Goal: Find specific page/section: Find specific page/section

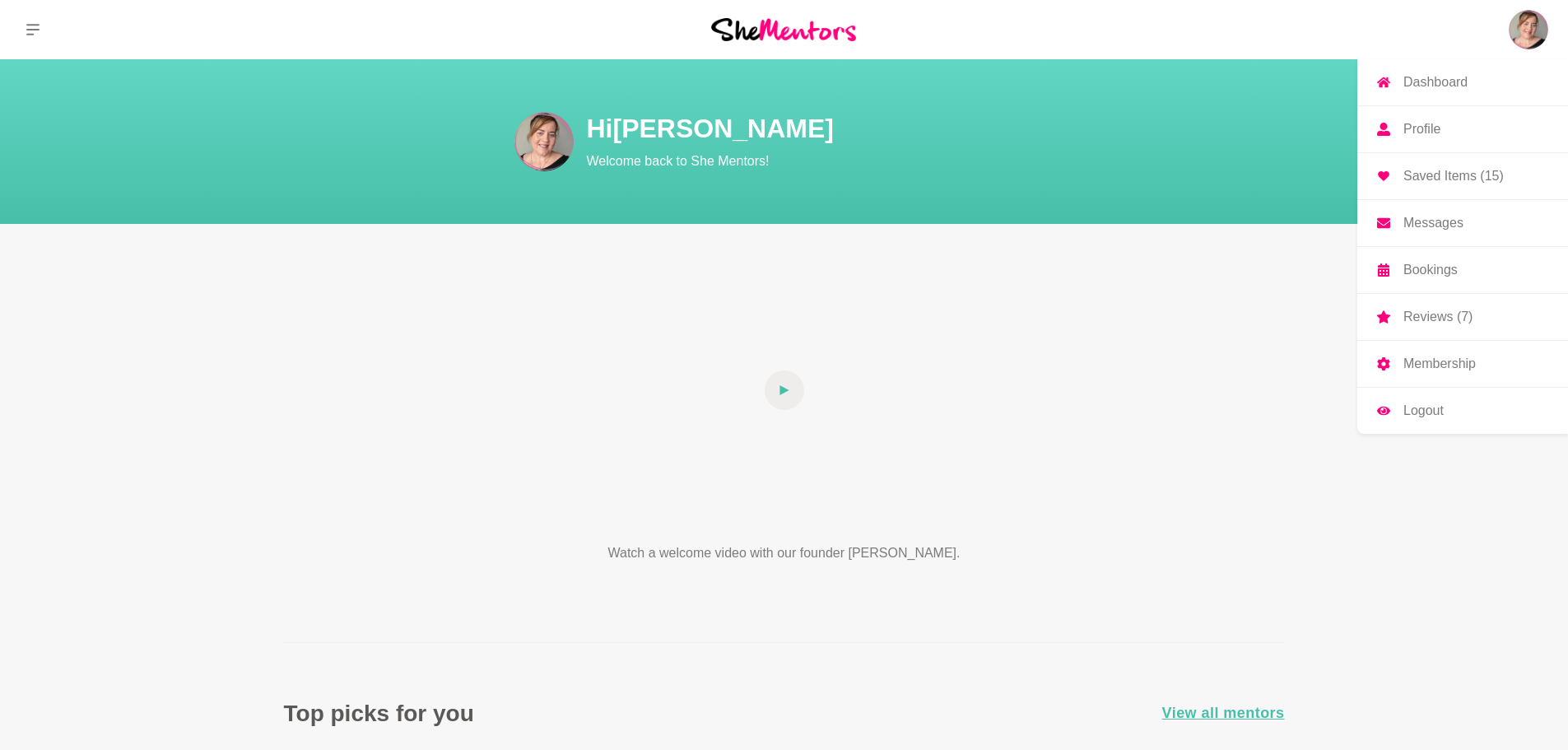
click at [1467, 225] on link "Messages" at bounding box center [1463, 222] width 211 height 46
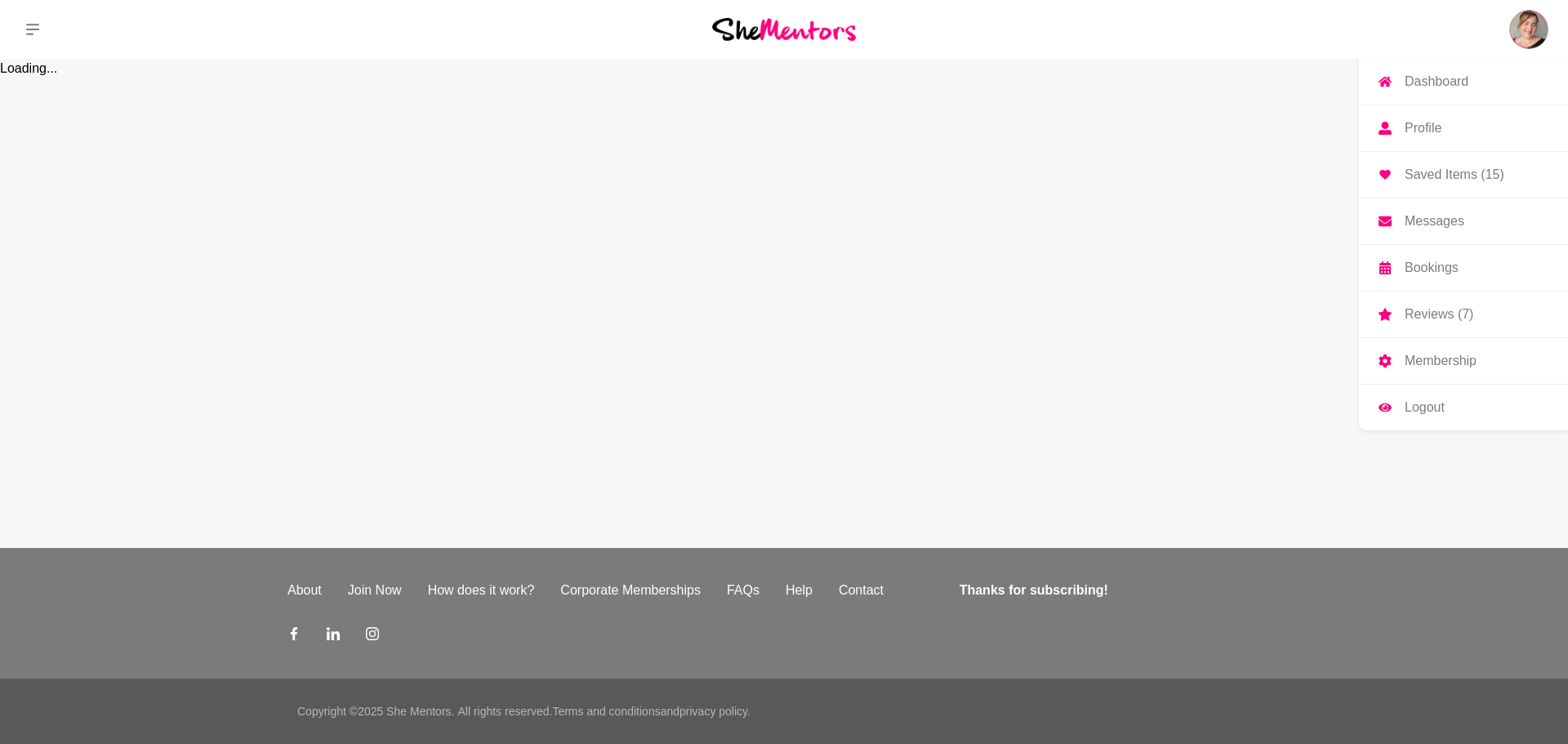
click at [1455, 261] on p "Bookings" at bounding box center [1432, 268] width 54 height 14
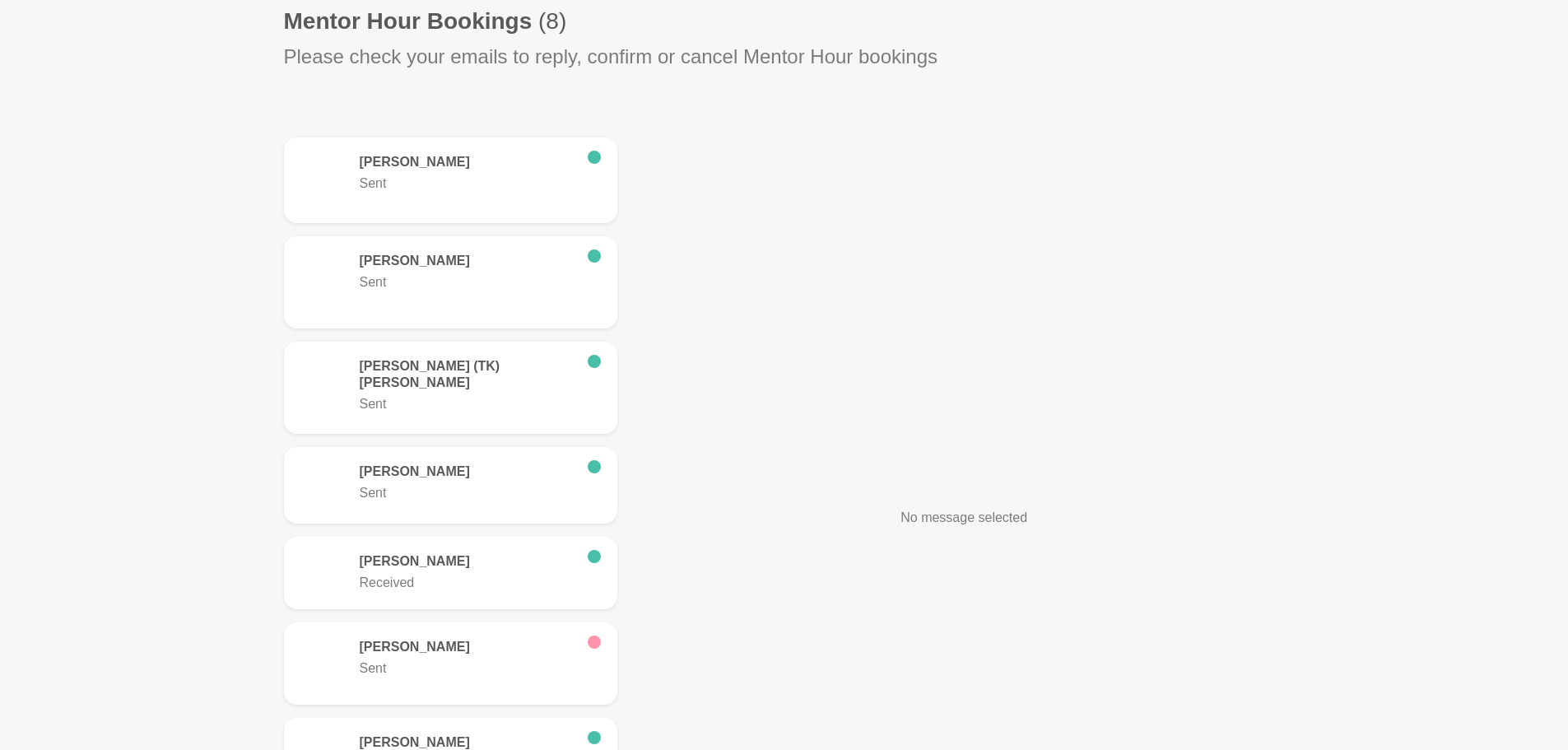
scroll to position [577, 0]
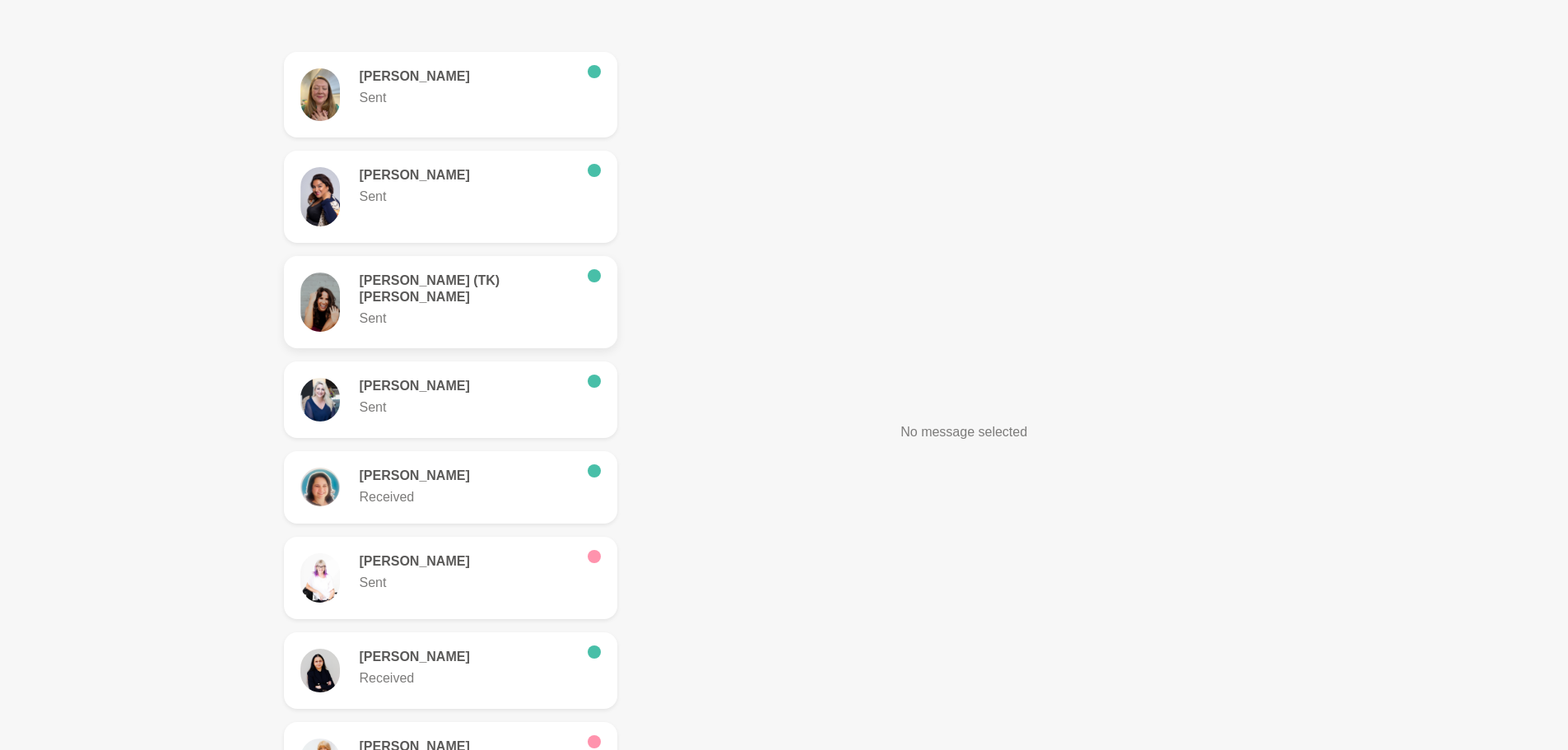
click at [479, 278] on h6 "[PERSON_NAME] (TK) [PERSON_NAME]" at bounding box center [467, 289] width 215 height 33
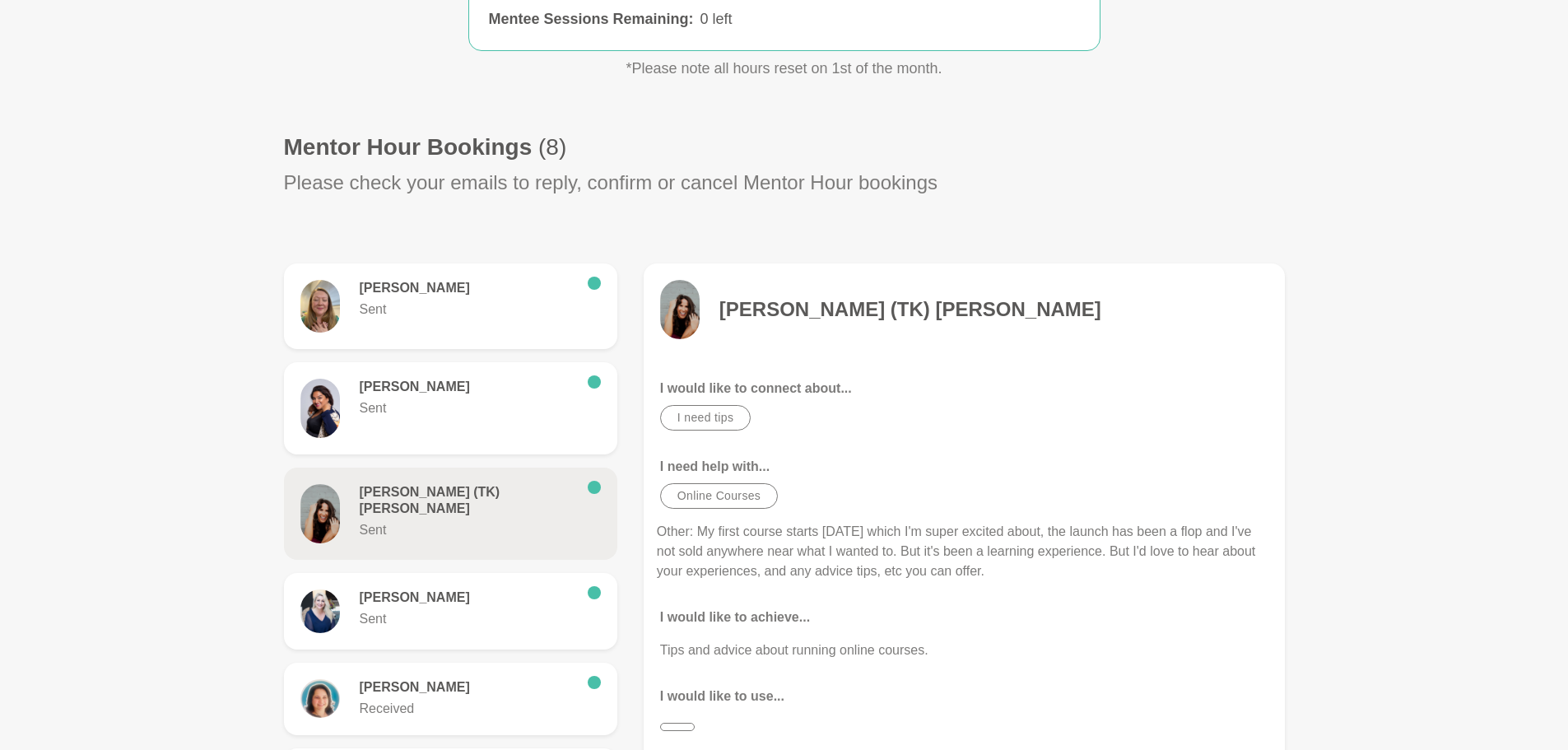
scroll to position [494, 0]
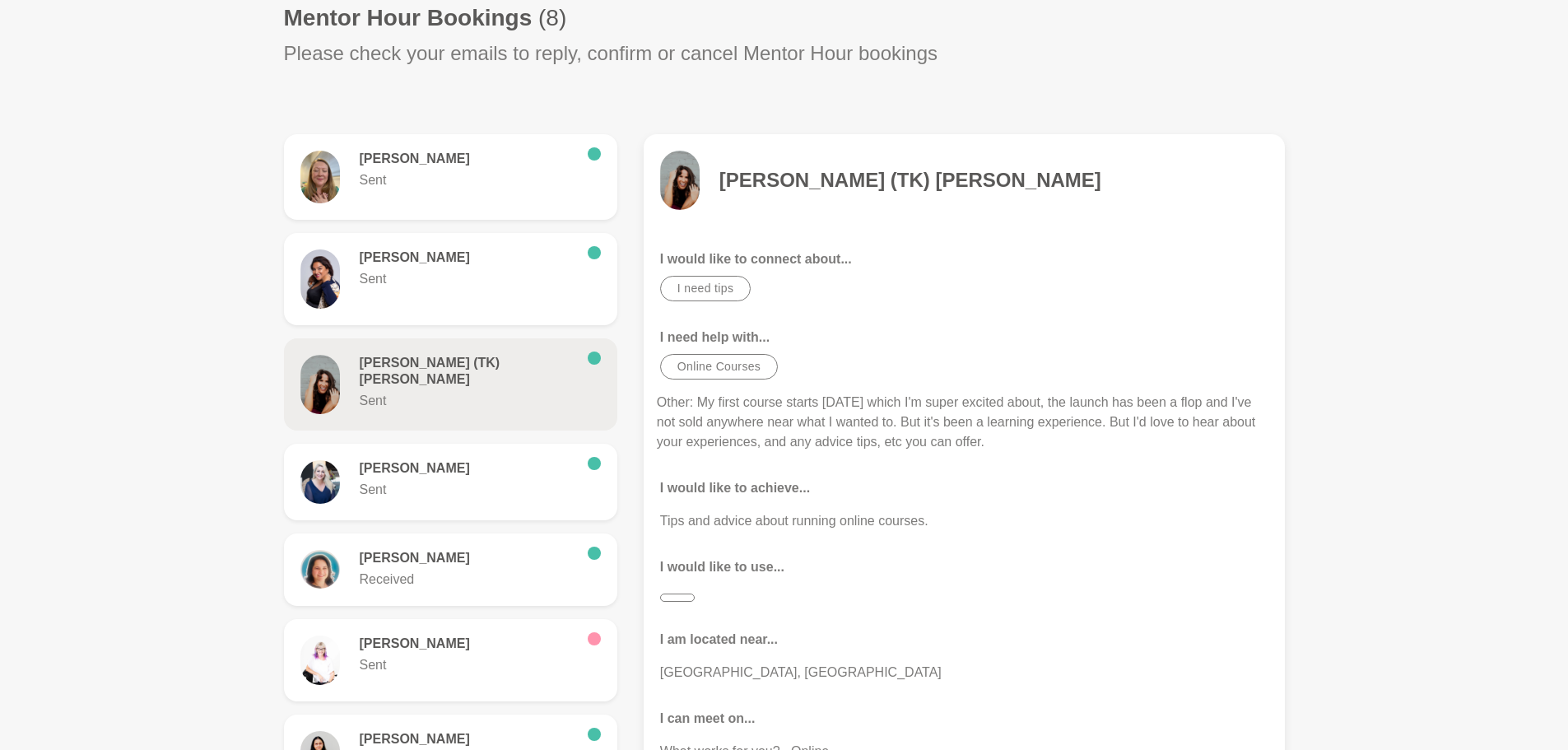
click at [836, 178] on h4 "[PERSON_NAME] (TK) [PERSON_NAME]" at bounding box center [910, 180] width 382 height 25
click at [850, 185] on h4 "[PERSON_NAME] (TK) [PERSON_NAME]" at bounding box center [910, 180] width 382 height 25
drag, startPoint x: 935, startPoint y: 183, endPoint x: 725, endPoint y: 188, distance: 210.1
click at [725, 188] on div "[PERSON_NAME] (TK) [PERSON_NAME]" at bounding box center [964, 180] width 608 height 59
copy h4 "[PERSON_NAME] (TK) [PERSON_NAME]"
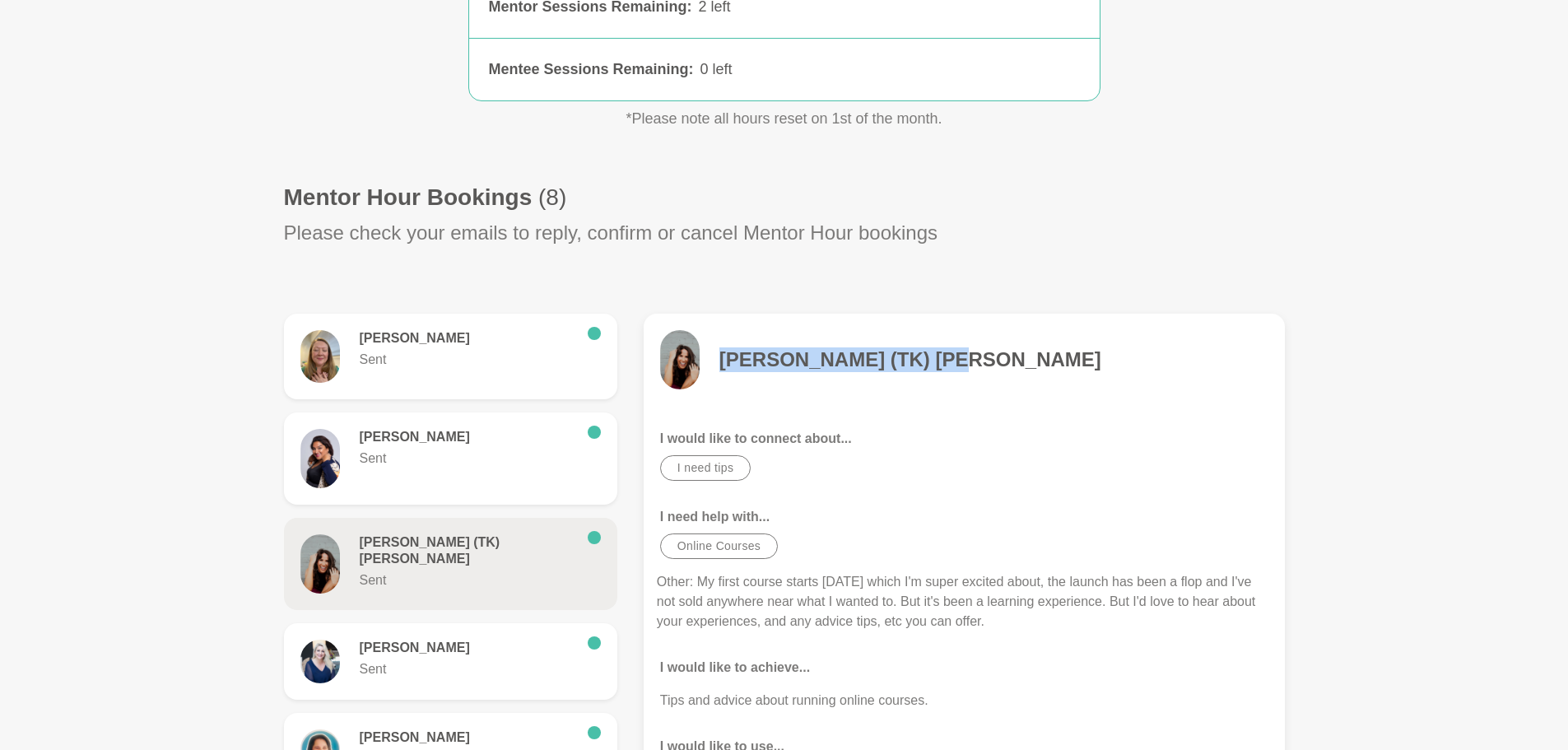
scroll to position [0, 0]
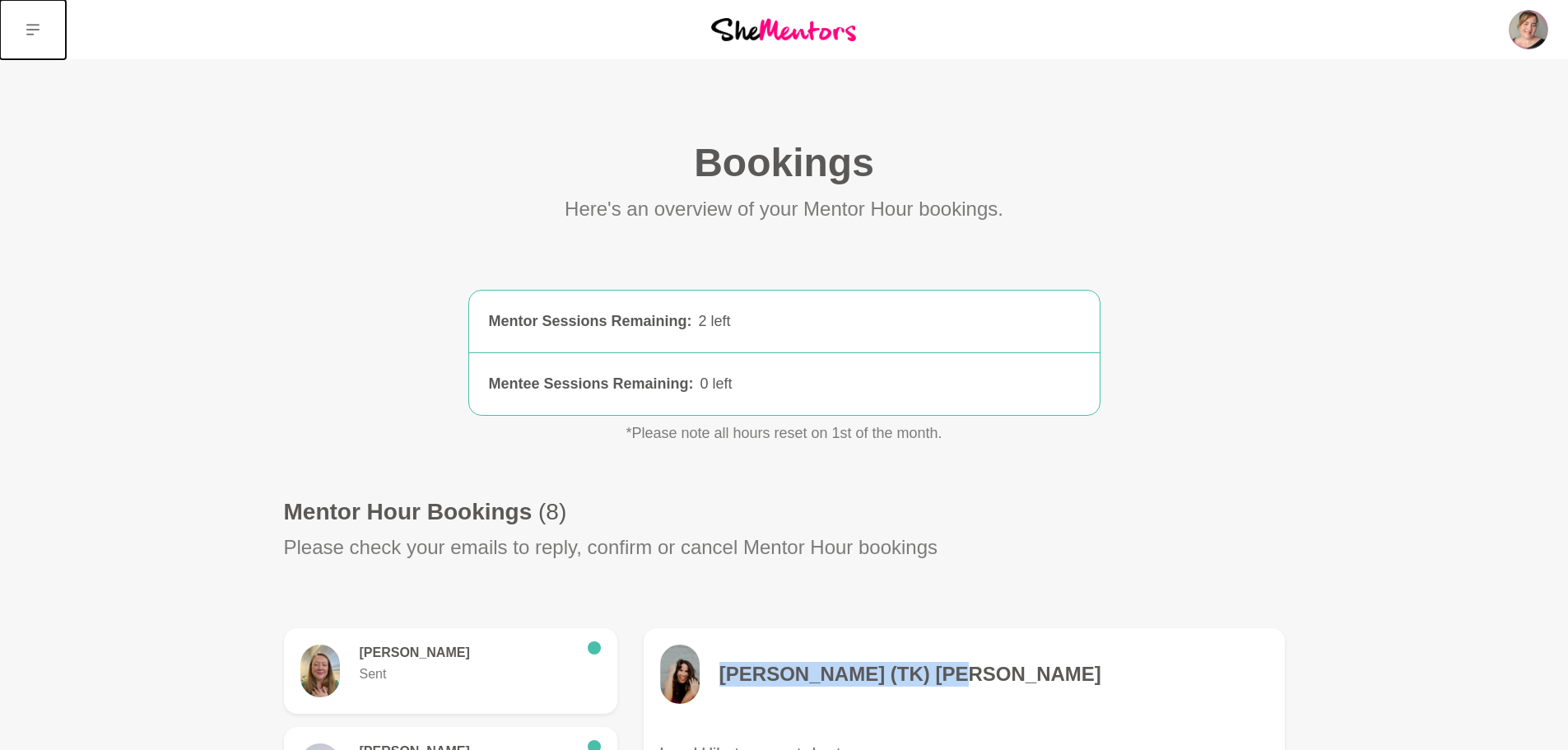
click at [30, 34] on icon at bounding box center [33, 29] width 14 height 12
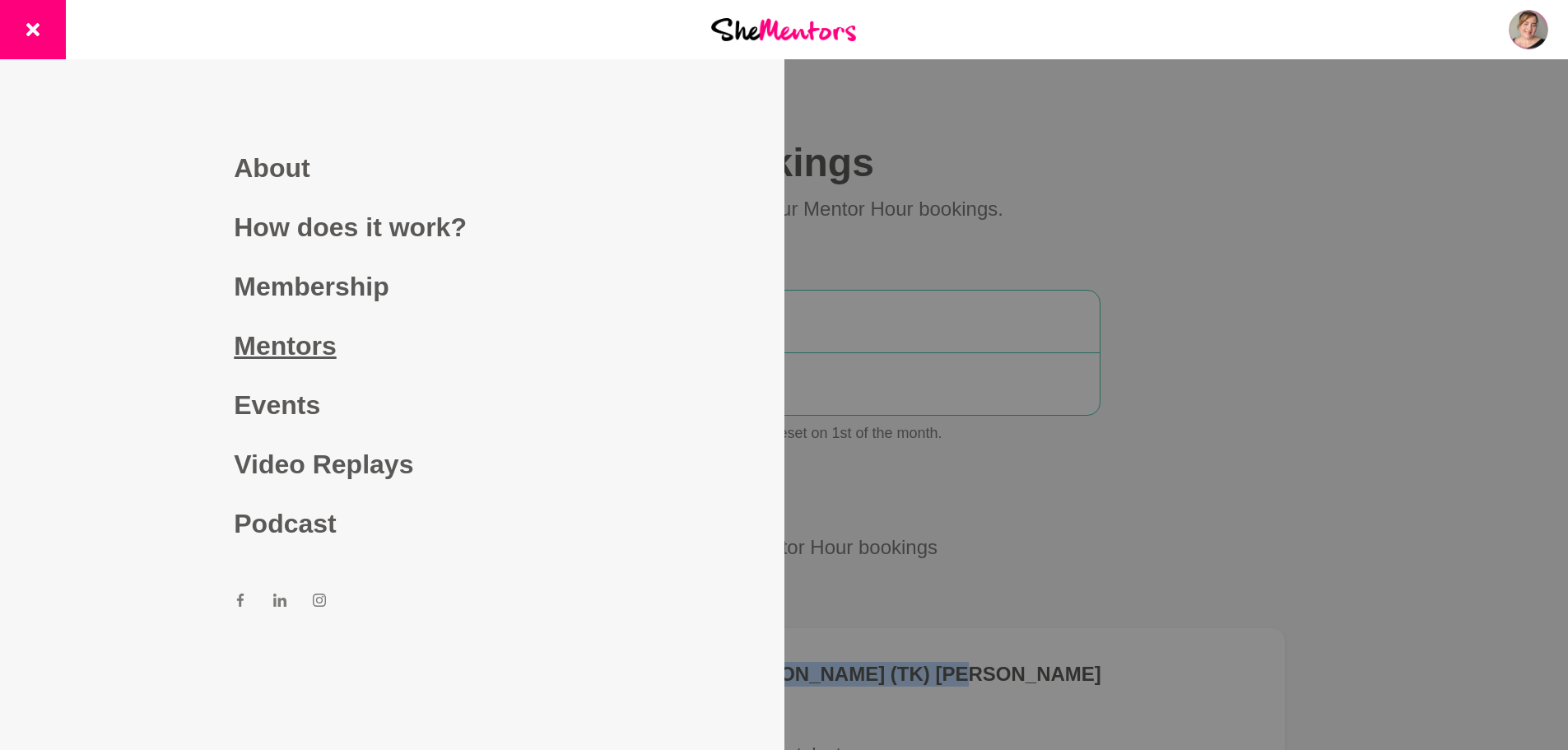
click at [327, 341] on link "Mentors" at bounding box center [391, 345] width 316 height 59
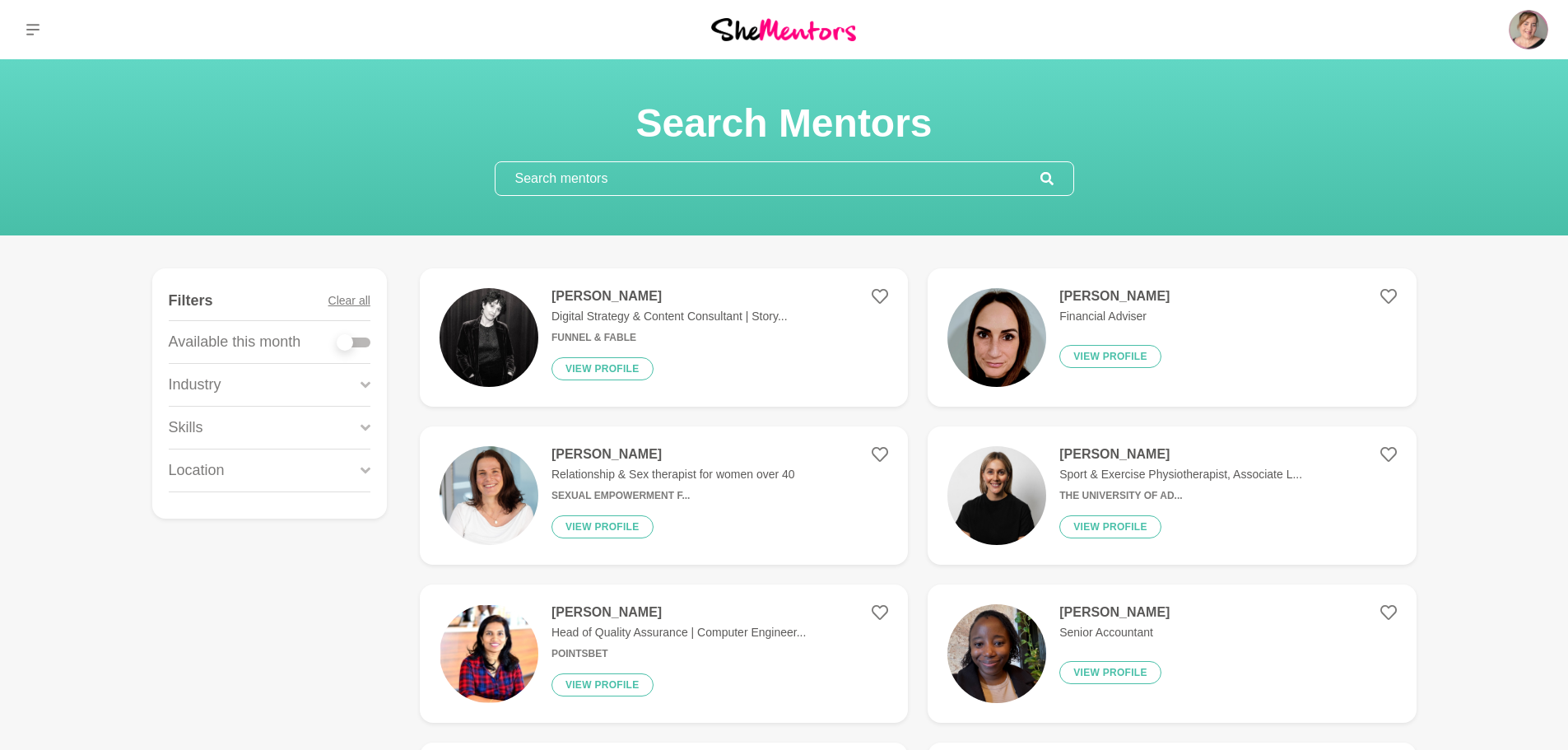
click at [700, 176] on input "text" at bounding box center [768, 179] width 545 height 33
paste input "[PERSON_NAME] (TK) [PERSON_NAME]"
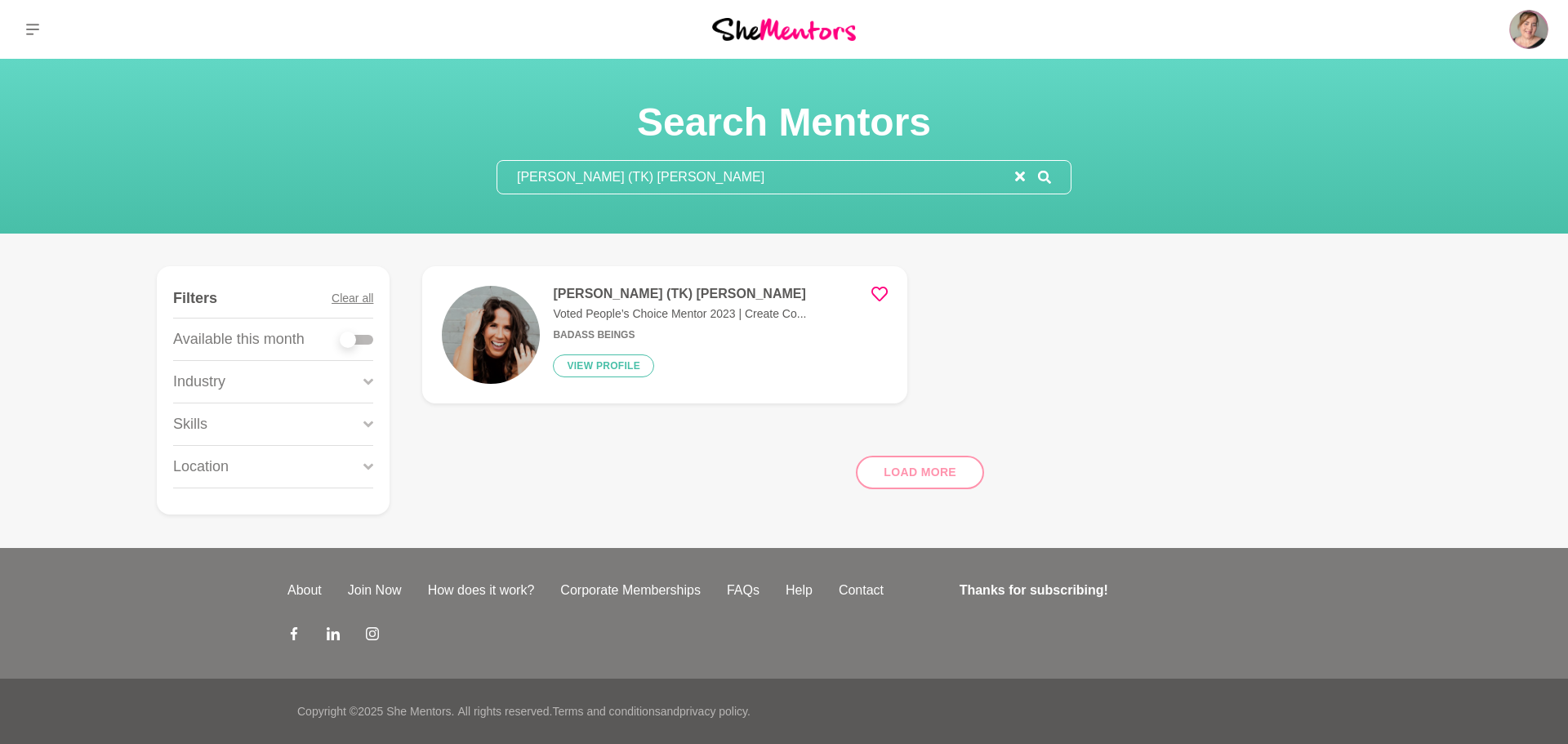
type input "[PERSON_NAME] (TK) [PERSON_NAME]"
click at [683, 290] on h4 "[PERSON_NAME] (TK) [PERSON_NAME]" at bounding box center [679, 294] width 253 height 16
